Goal: Information Seeking & Learning: Find specific fact

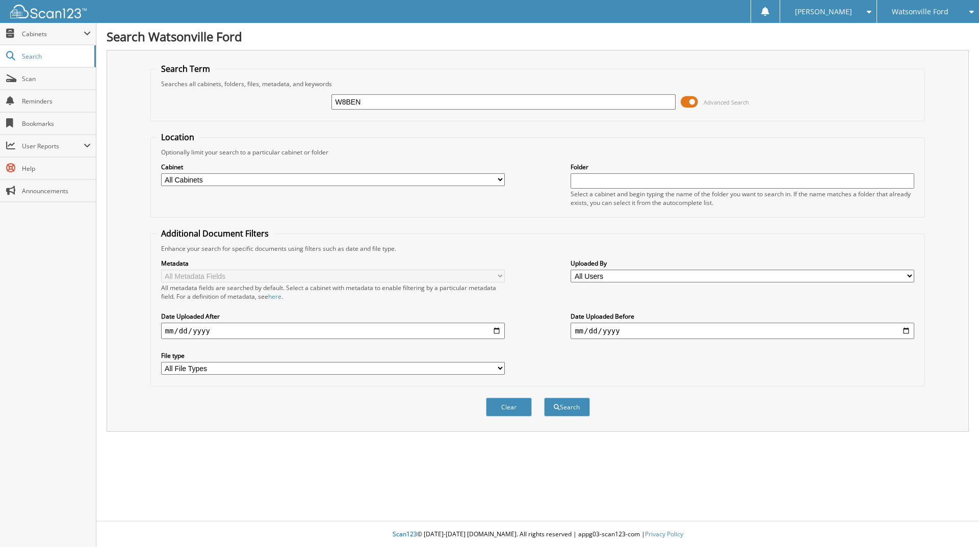
type input "W8BEN"
click at [544, 398] on button "Search" at bounding box center [567, 407] width 46 height 19
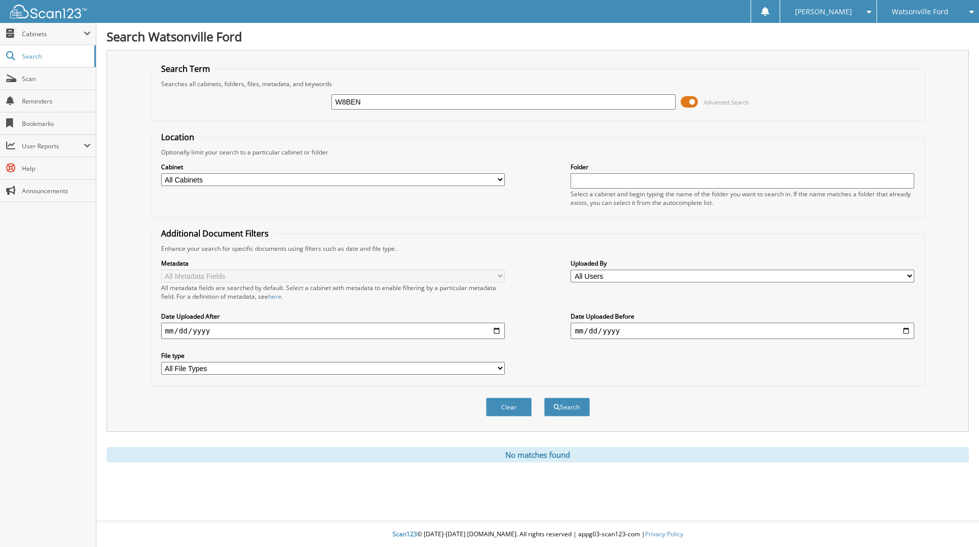
drag, startPoint x: 347, startPoint y: 105, endPoint x: 400, endPoint y: 106, distance: 52.5
click at [400, 106] on input "W8BEN" at bounding box center [503, 101] width 344 height 15
type input "W8"
click at [544, 398] on button "Search" at bounding box center [567, 407] width 46 height 19
